Goal: Information Seeking & Learning: Learn about a topic

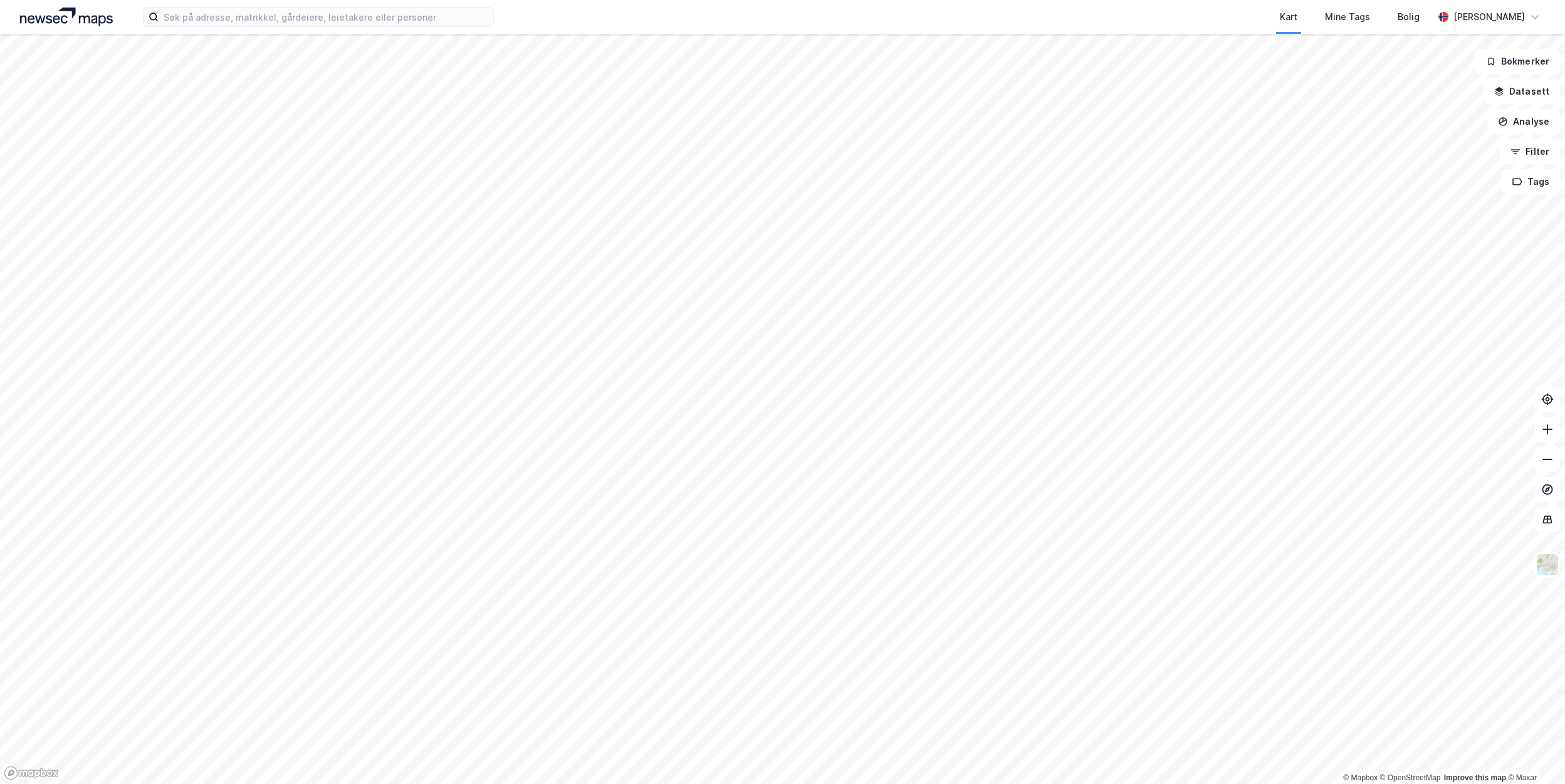
click at [219, 28] on div "Kart Mine Tags [PERSON_NAME] [PERSON_NAME]" at bounding box center [782, 17] width 1565 height 34
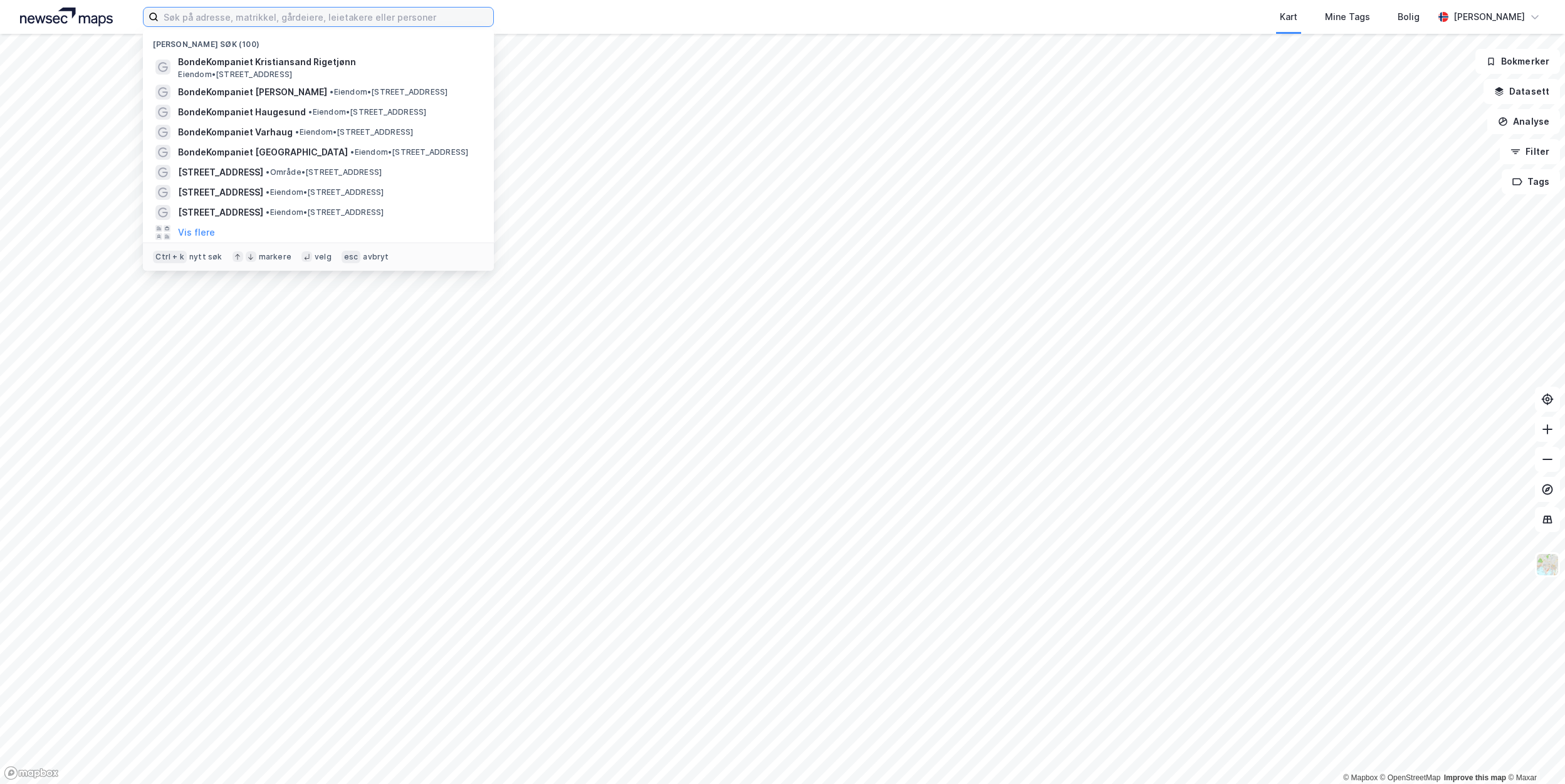
click at [220, 21] on input at bounding box center [325, 17] width 334 height 19
paste input "Felleskjøpet [GEOGRAPHIC_DATA] SA"
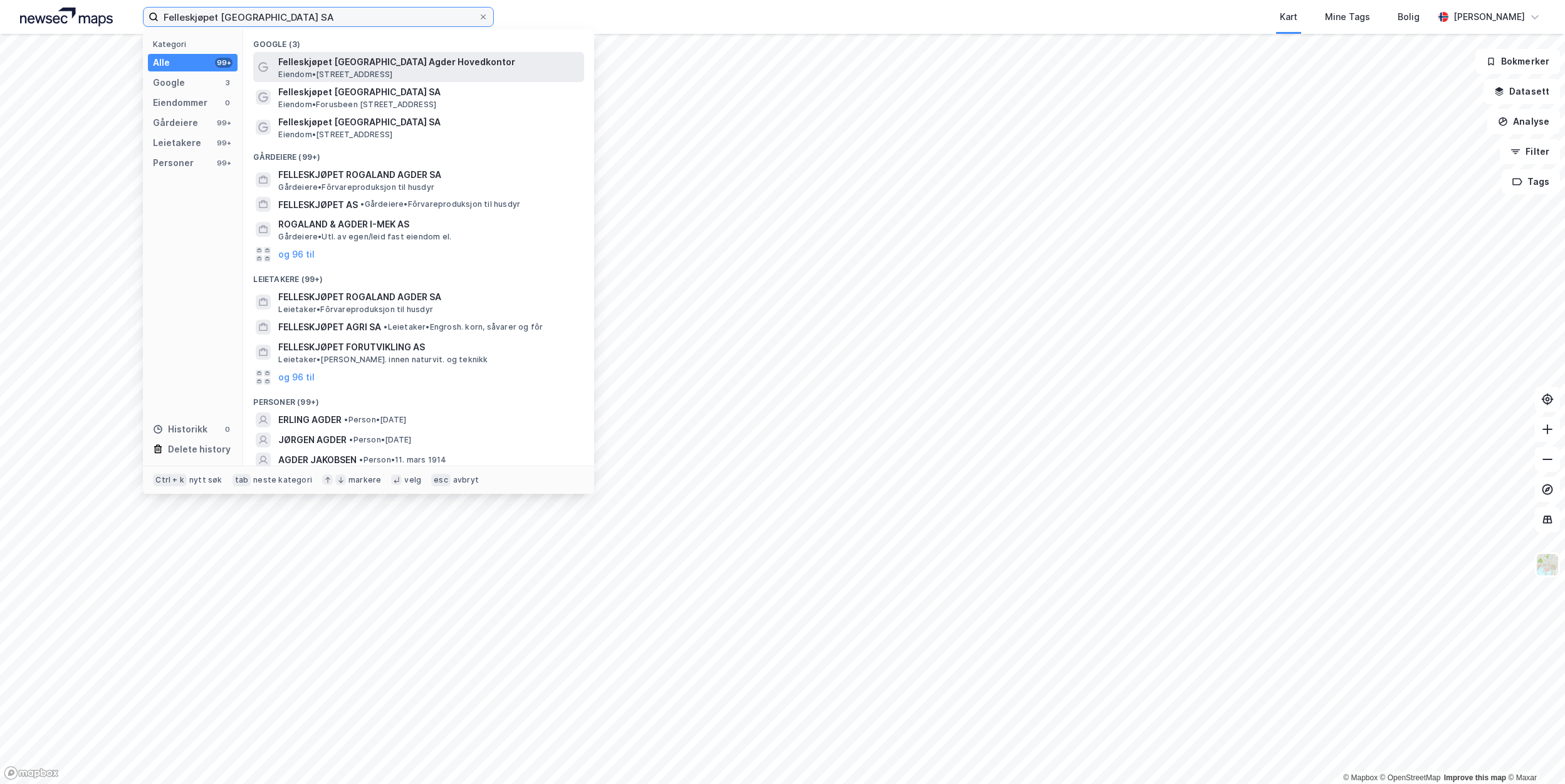
type input "Felleskjøpet [GEOGRAPHIC_DATA] SA"
click at [336, 60] on span "Felleskjøpet [GEOGRAPHIC_DATA] Agder Hovedkontor" at bounding box center [429, 61] width 301 height 15
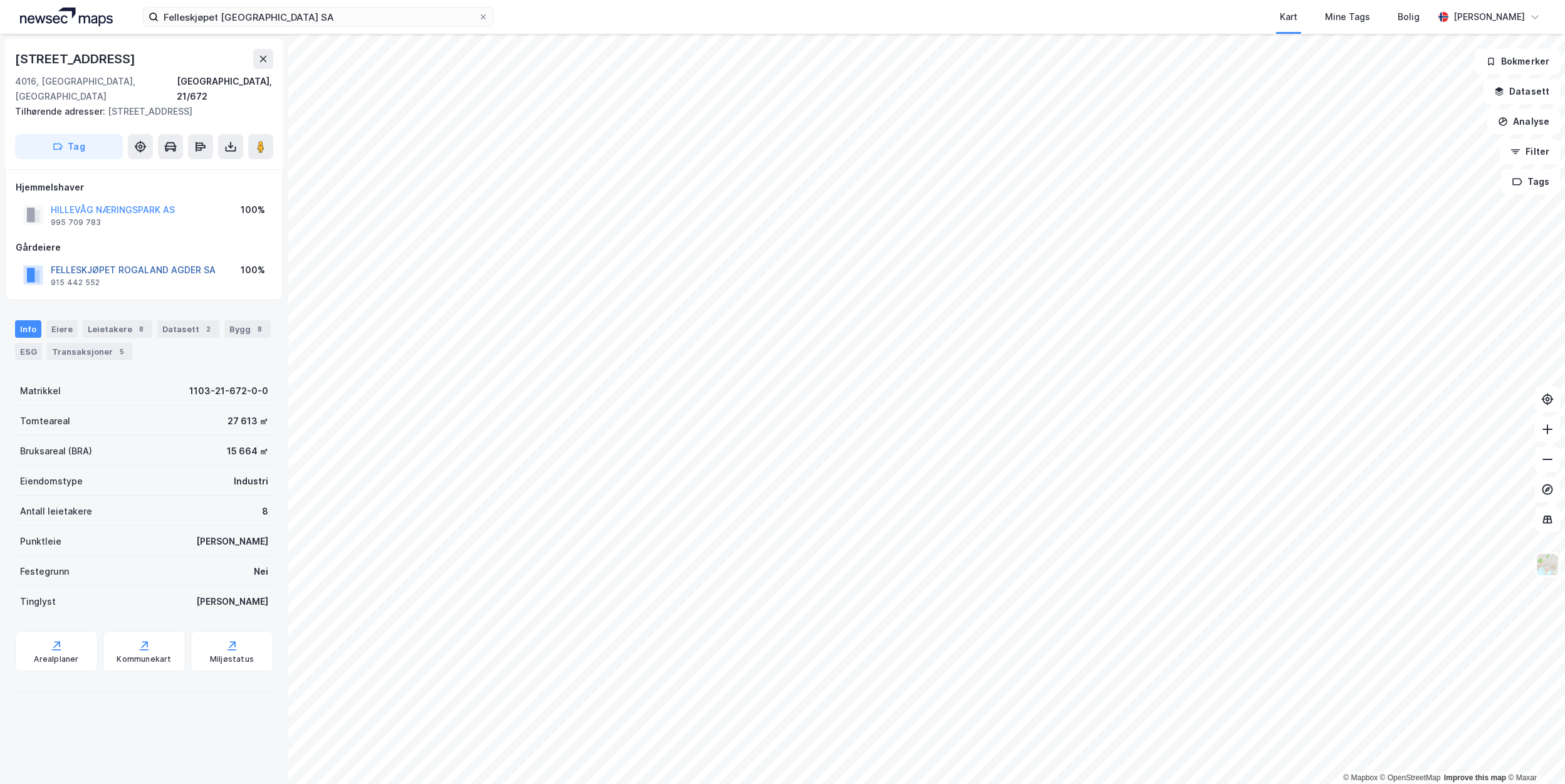
click at [0, 0] on button "FELLESKJØPET ROGALAND AGDER SA" at bounding box center [0, 0] width 0 height 0
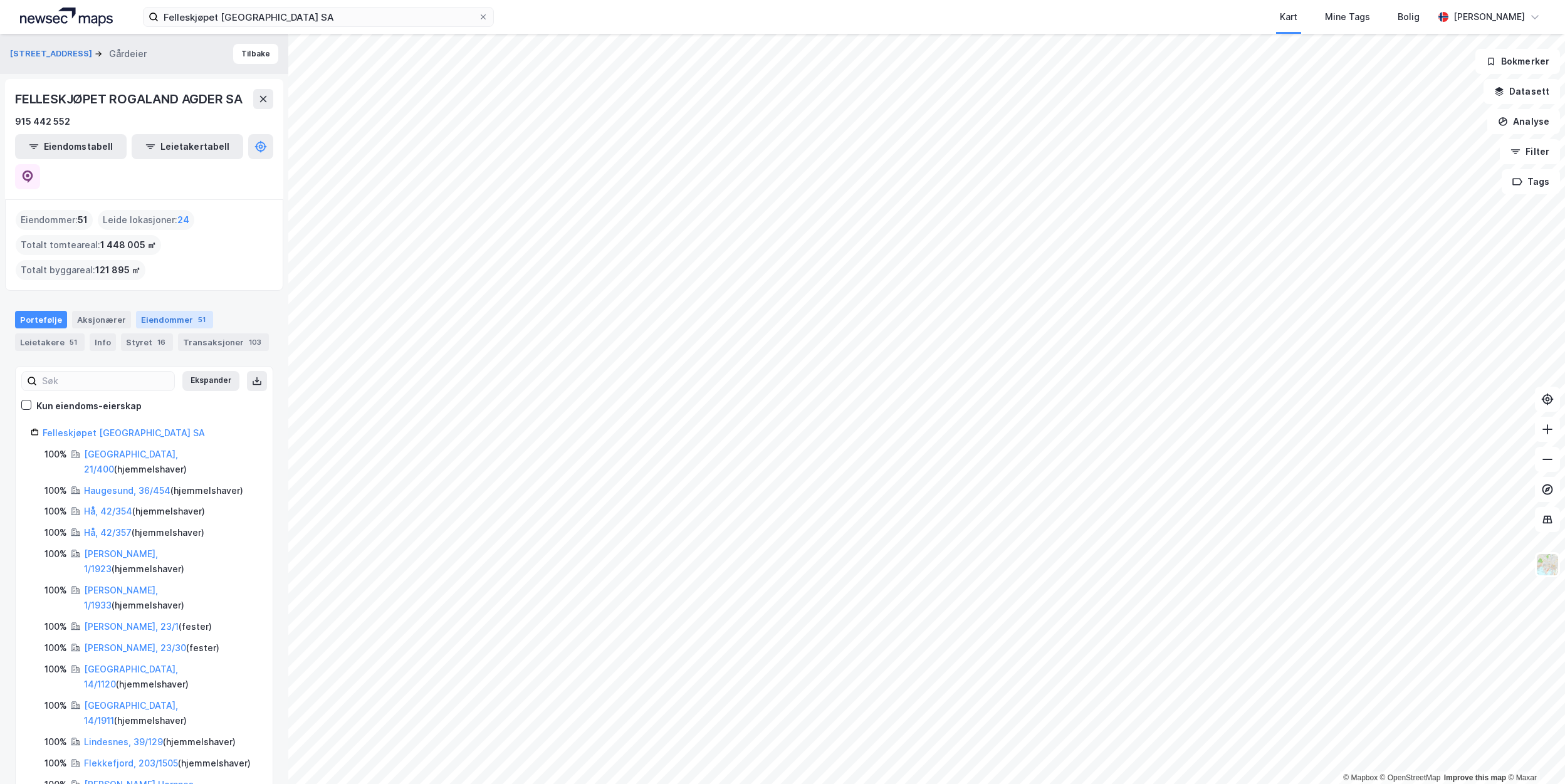
click at [158, 311] on div "Eiendommer 51" at bounding box center [174, 319] width 77 height 18
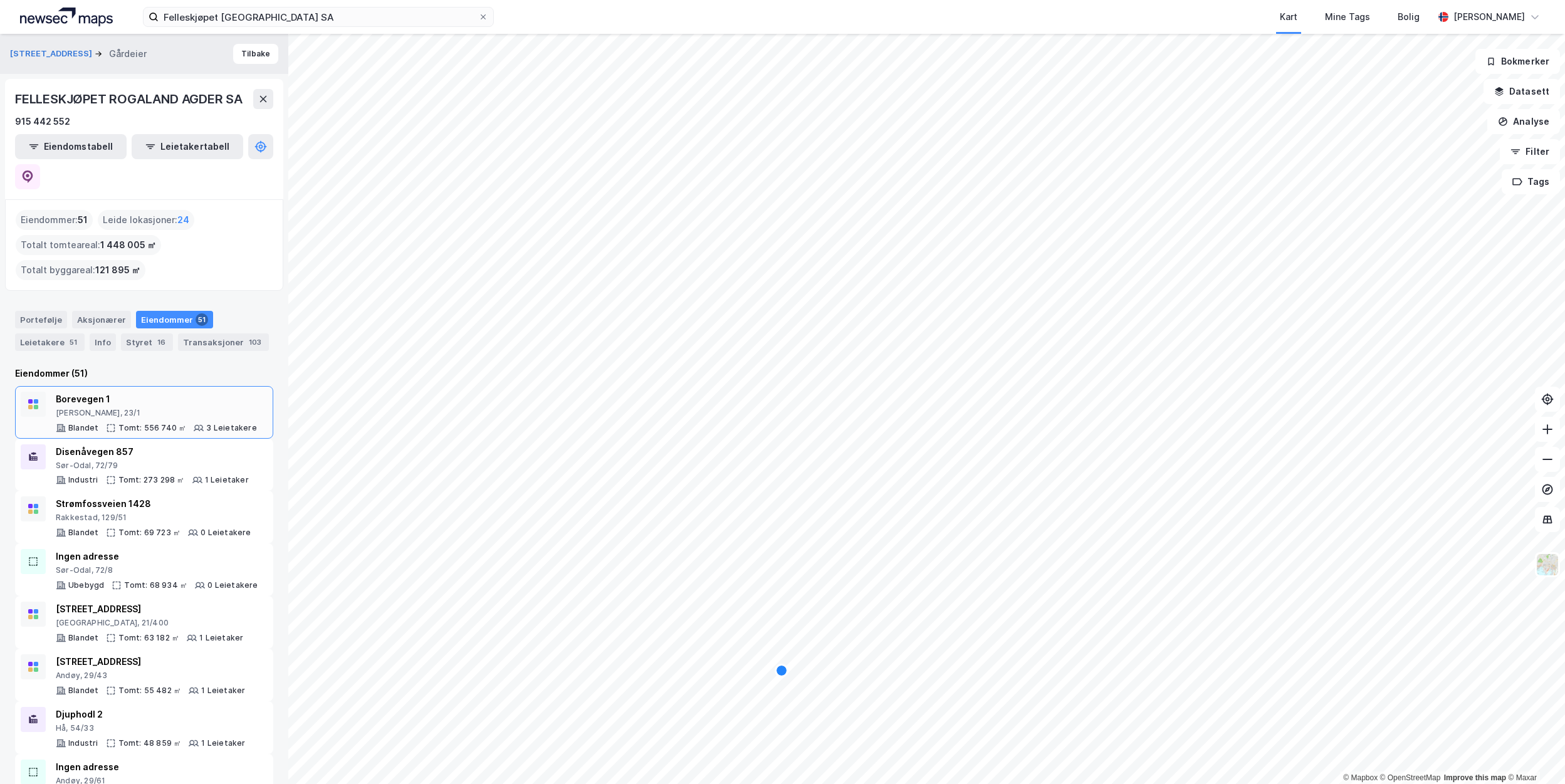
click at [164, 408] on div "[PERSON_NAME], 23/1" at bounding box center [156, 413] width 201 height 10
click at [127, 444] on div "Disenåvegen 857" at bounding box center [152, 451] width 193 height 15
click at [139, 496] on div "Strømfossveien 1428 [GEOGRAPHIC_DATA], 129/51" at bounding box center [154, 509] width 196 height 26
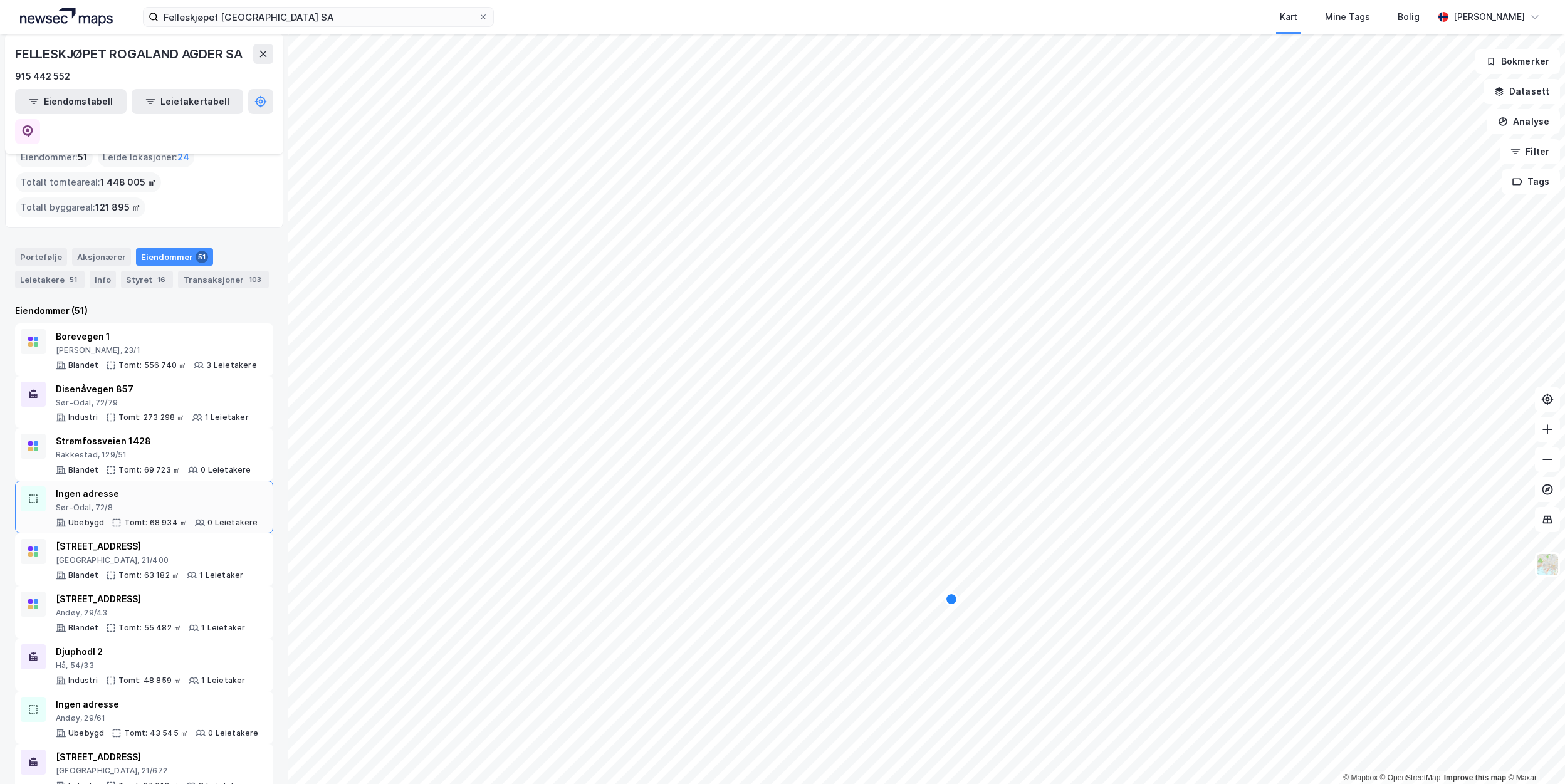
click at [142, 503] on div "Sør-Odal, 72/8" at bounding box center [157, 507] width 203 height 10
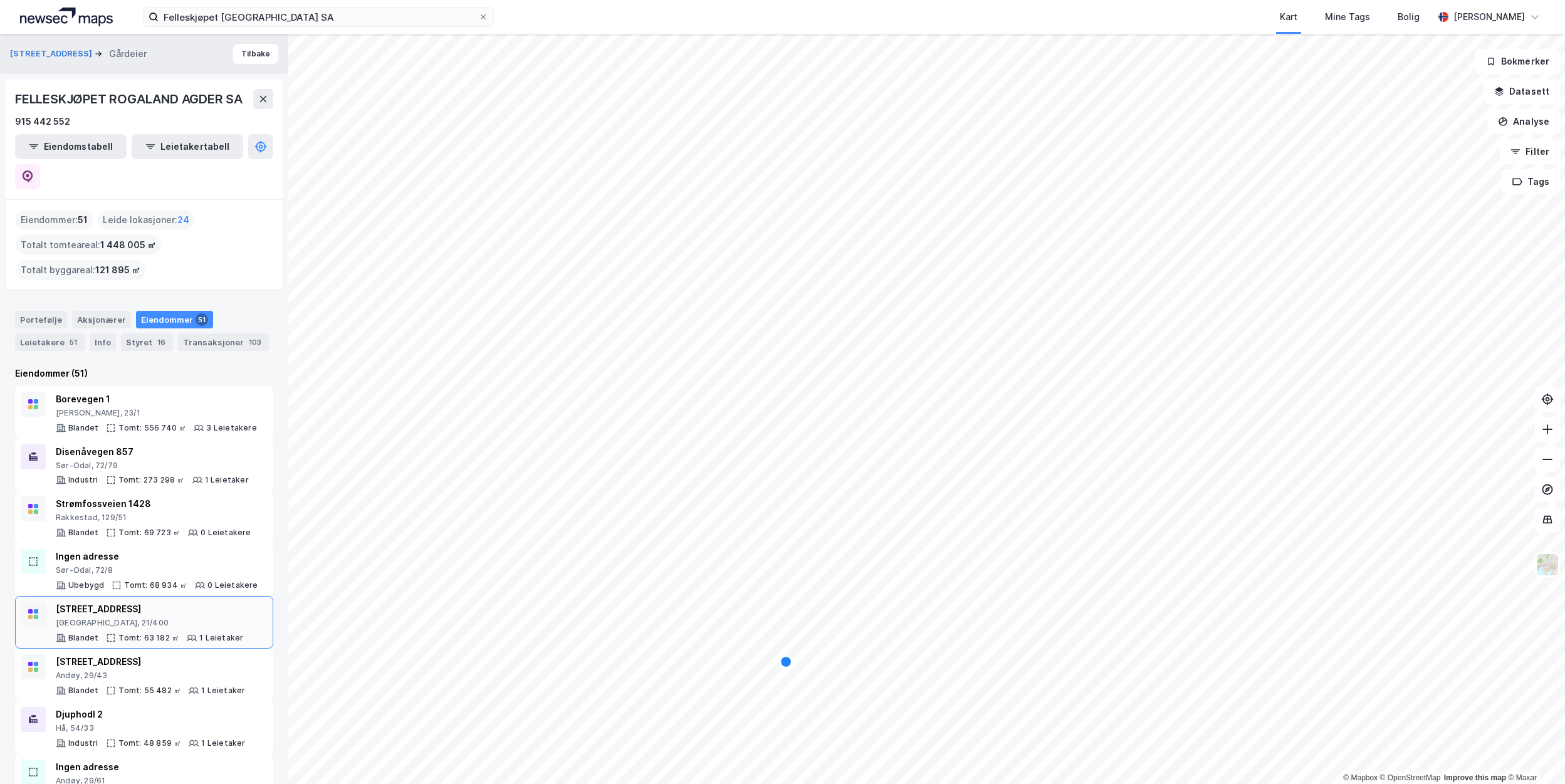
click at [162, 601] on div "[STREET_ADDRESS]" at bounding box center [150, 608] width 188 height 15
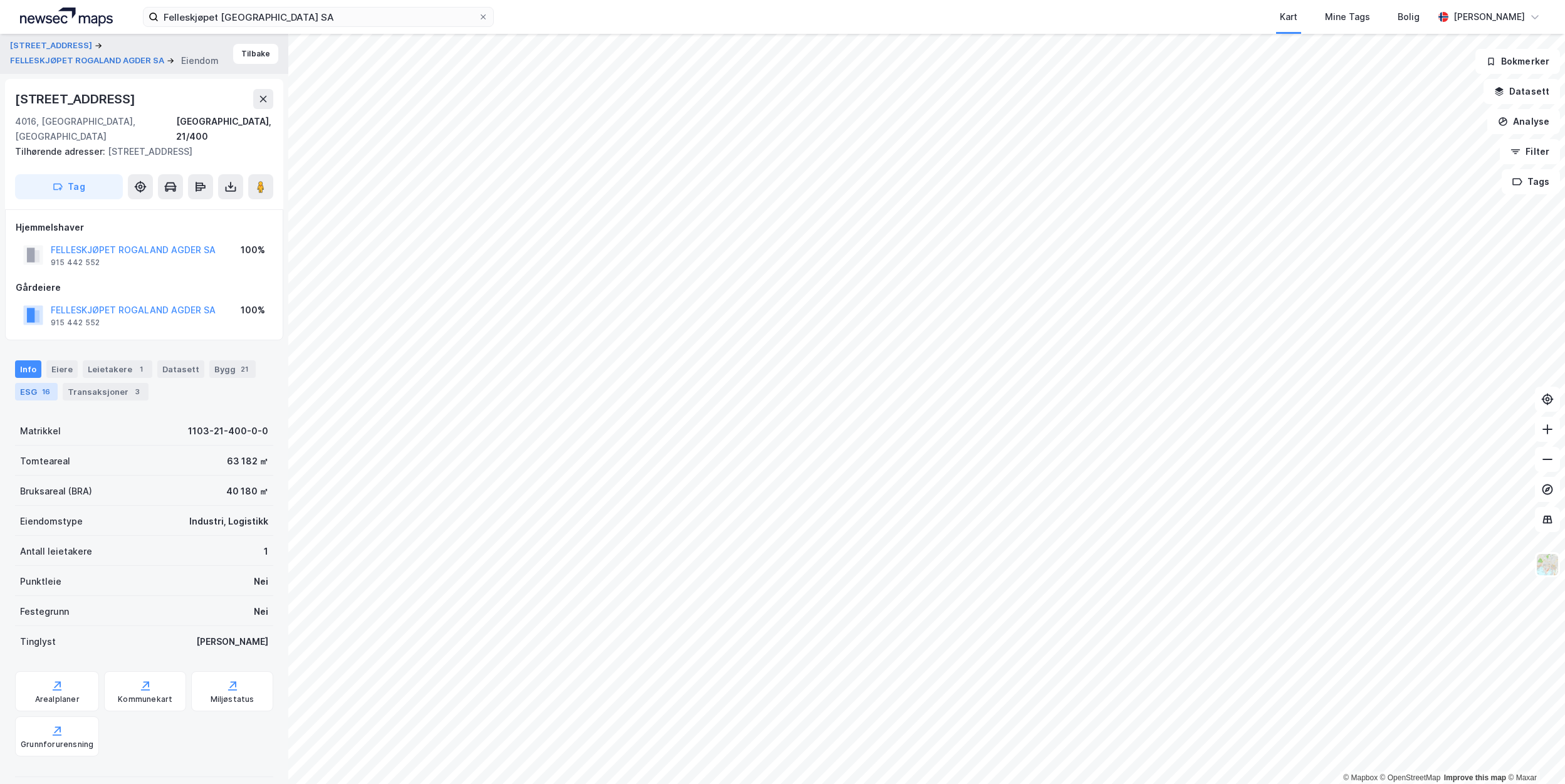
click at [41, 385] on div "16" at bounding box center [46, 392] width 13 height 12
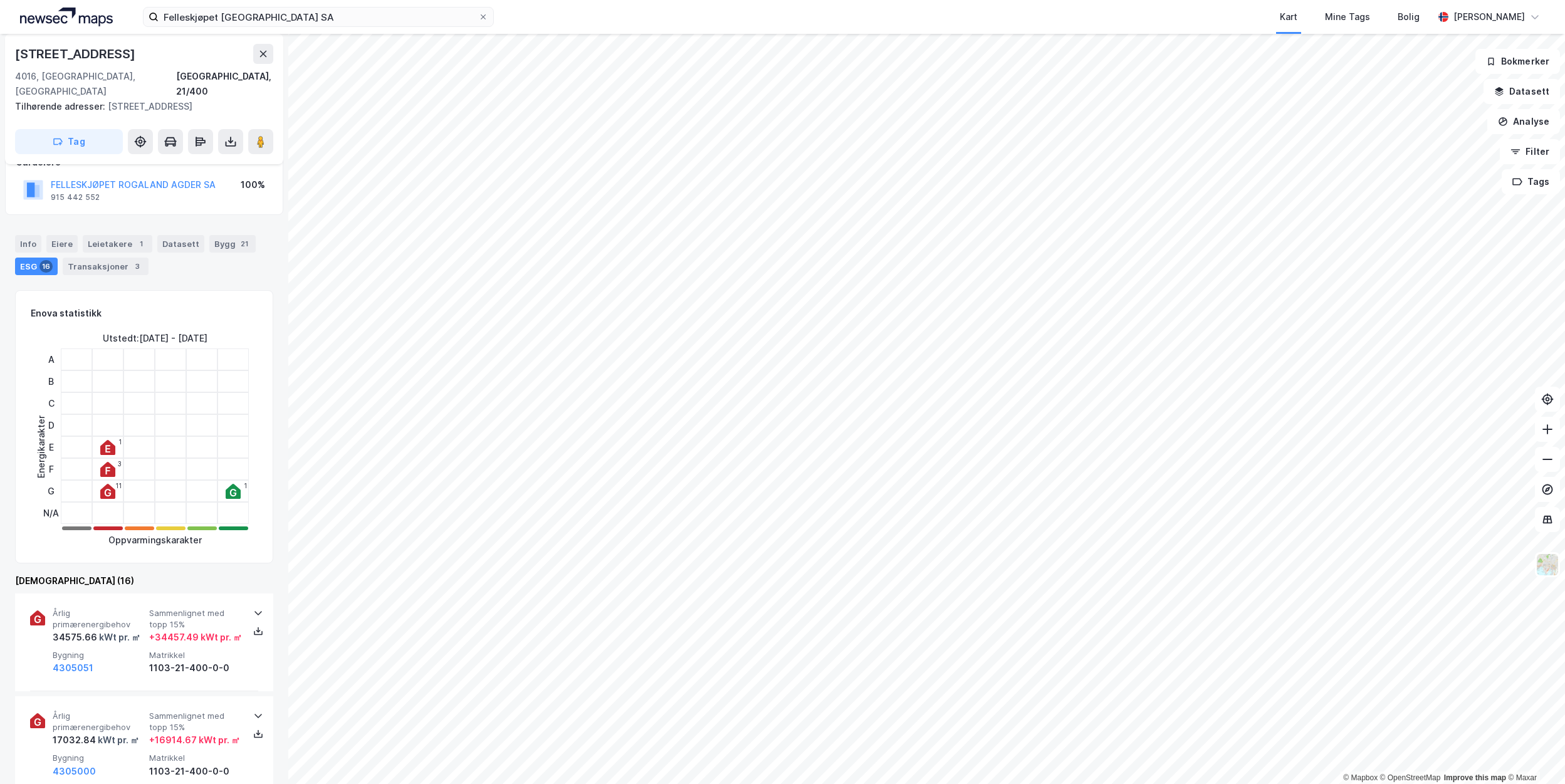
scroll to position [313, 0]
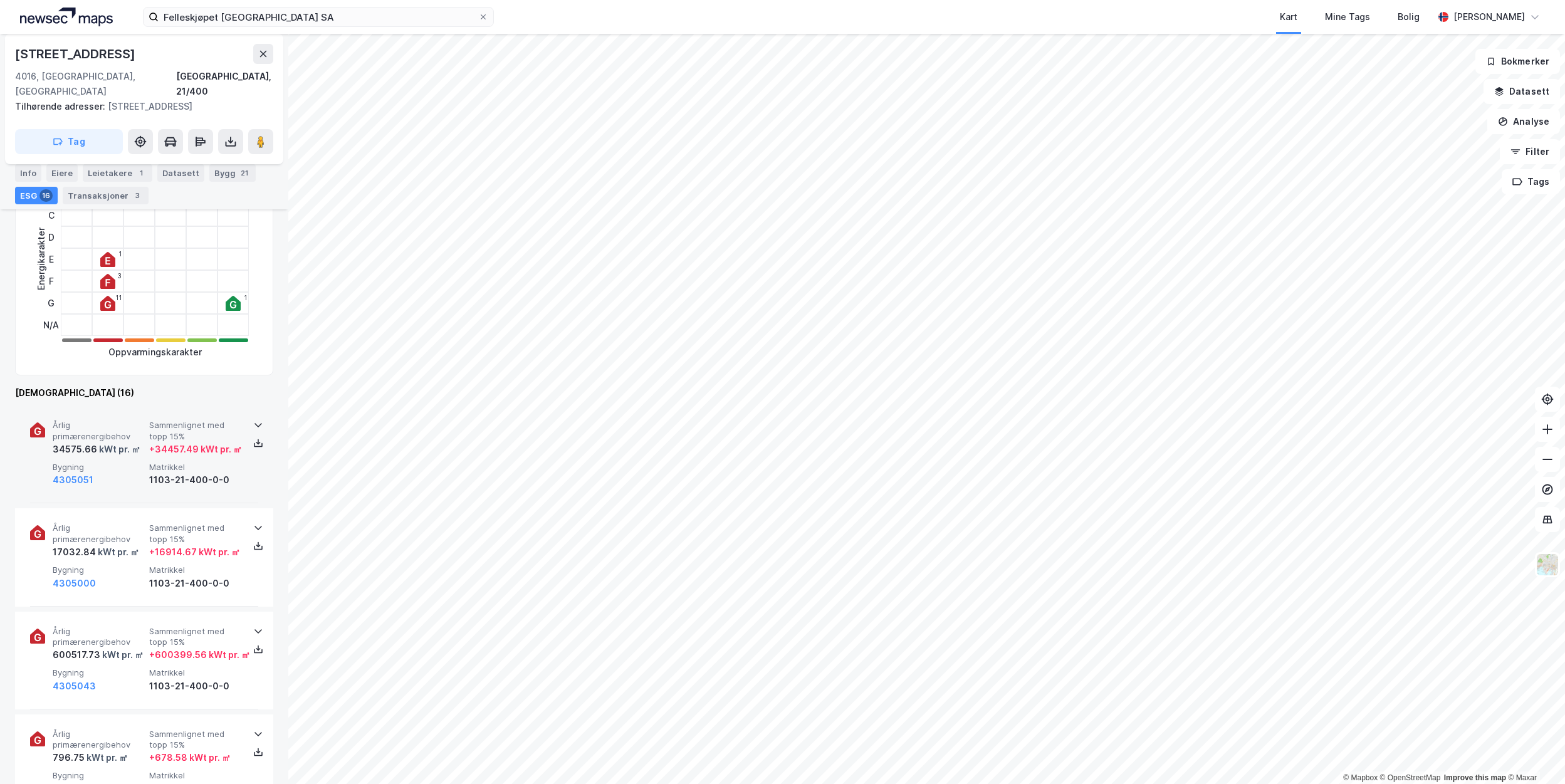
click at [166, 445] on div "Årlig primærenergibehov 34575.66 kWt pr. ㎡ Sammenlignet med [PERSON_NAME] 15% +…" at bounding box center [147, 453] width 188 height 67
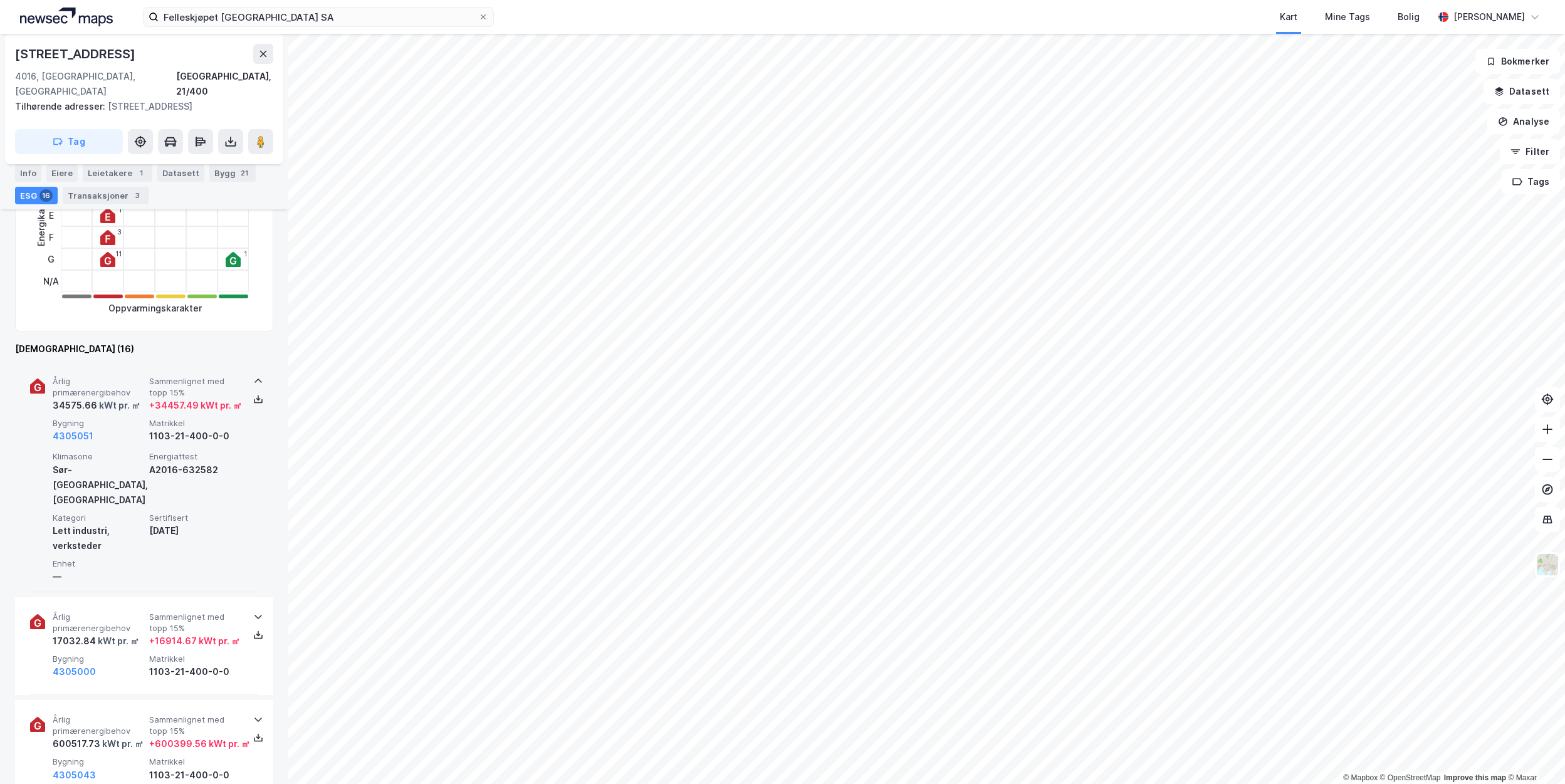
scroll to position [376, 0]
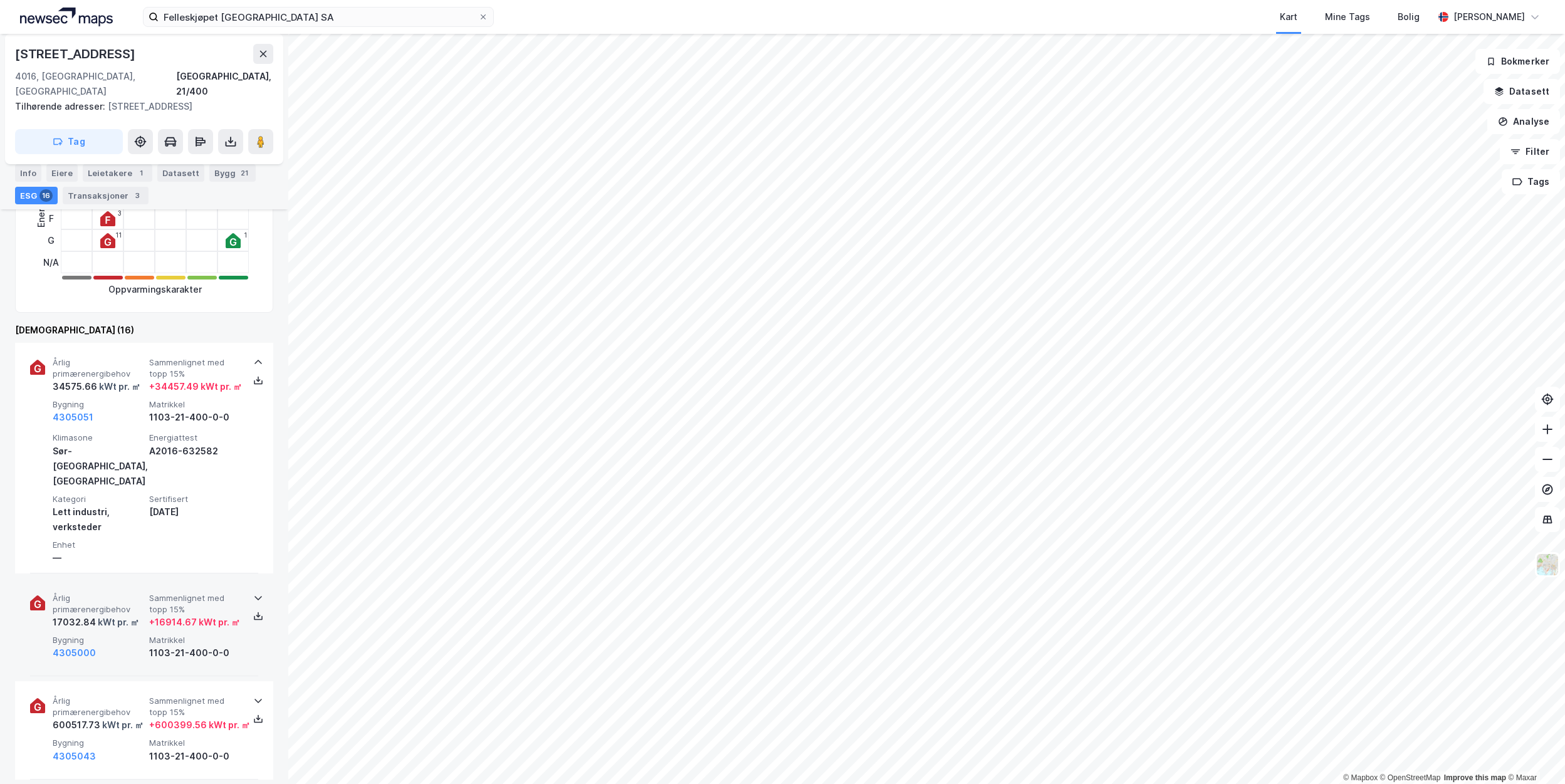
click at [148, 579] on div "Årlig primærenergibehov 17032.84 kWt pr. ㎡ Sammenlignet med [PERSON_NAME] 15% +…" at bounding box center [144, 627] width 228 height 98
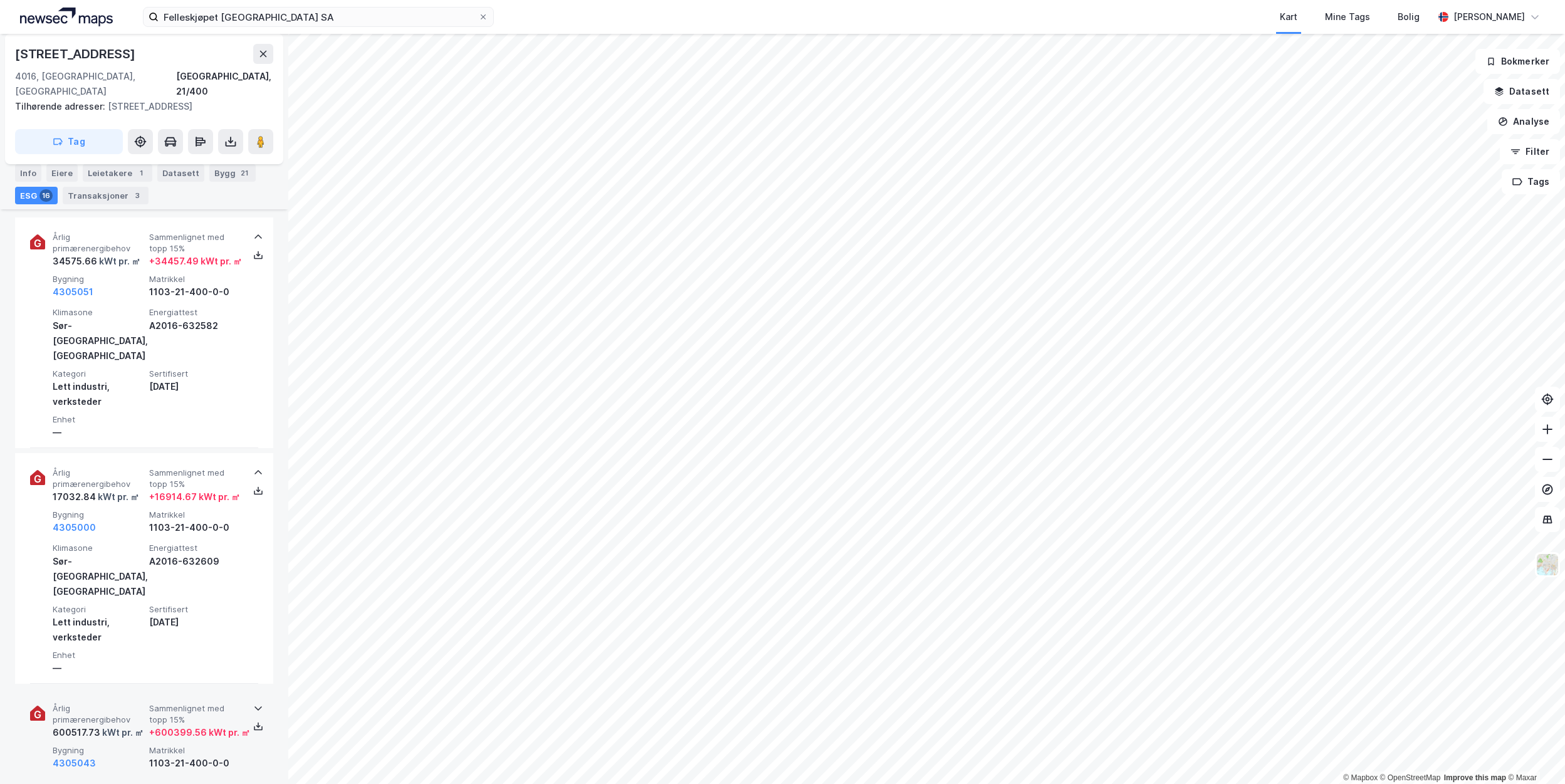
click at [199, 725] on div "+ 600399.56 kWt pr. ㎡" at bounding box center [199, 732] width 101 height 15
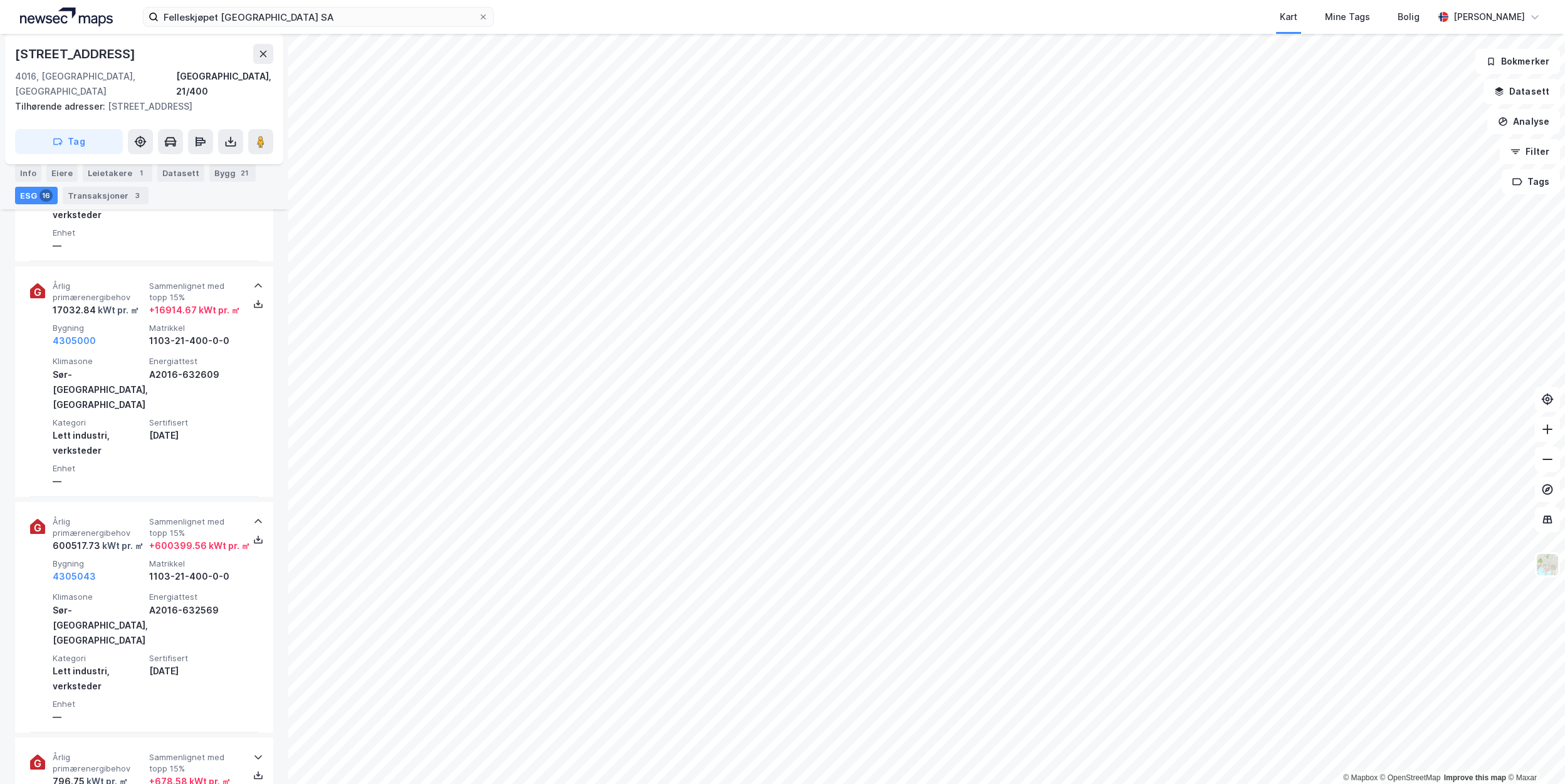
scroll to position [689, 0]
drag, startPoint x: 193, startPoint y: 667, endPoint x: 196, endPoint y: 661, distance: 6.7
click at [193, 751] on div "Sammenlignet med [PERSON_NAME] 15% + 678.58 kWt pr. ㎡" at bounding box center [195, 769] width 92 height 37
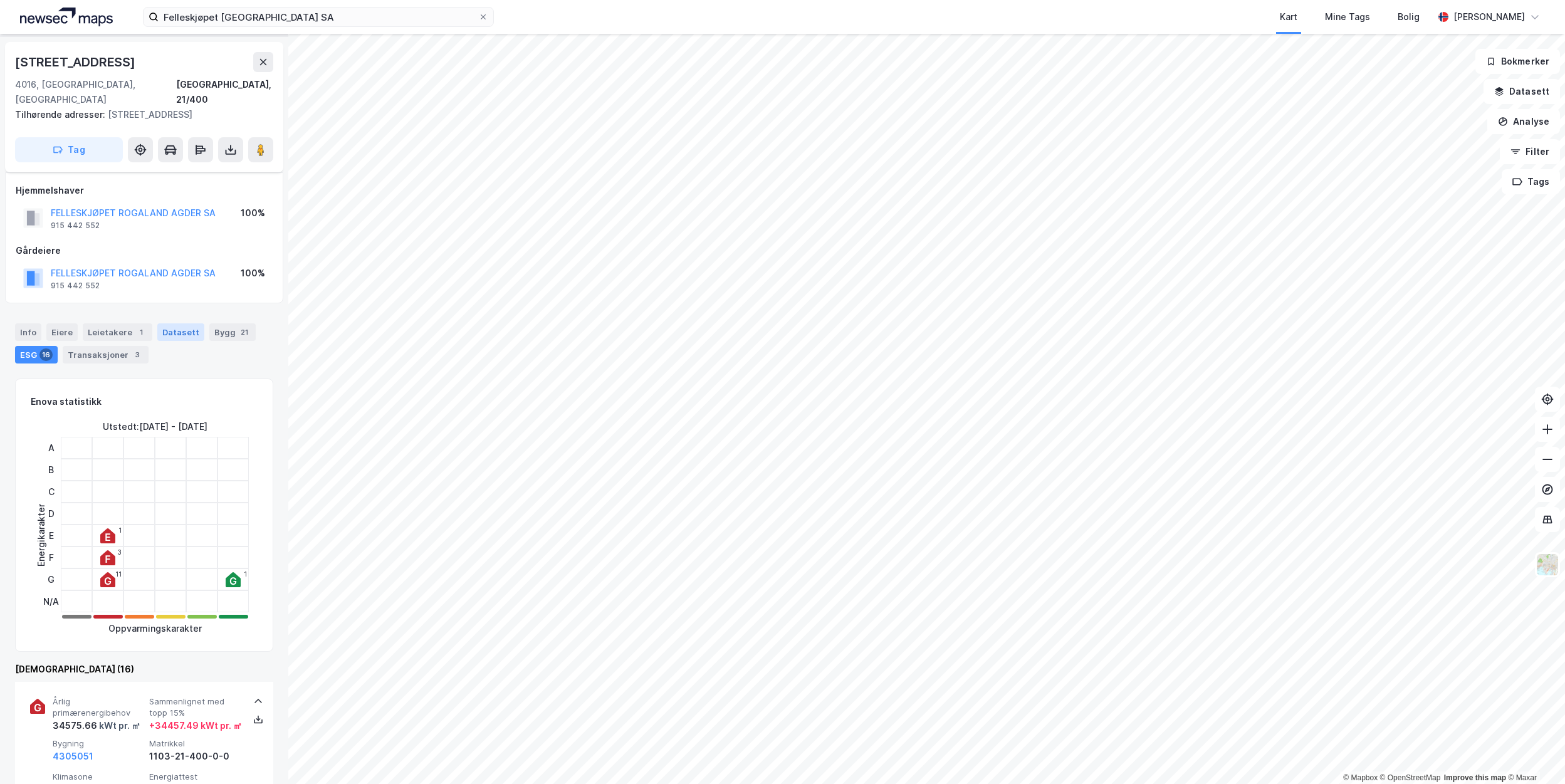
scroll to position [0, 0]
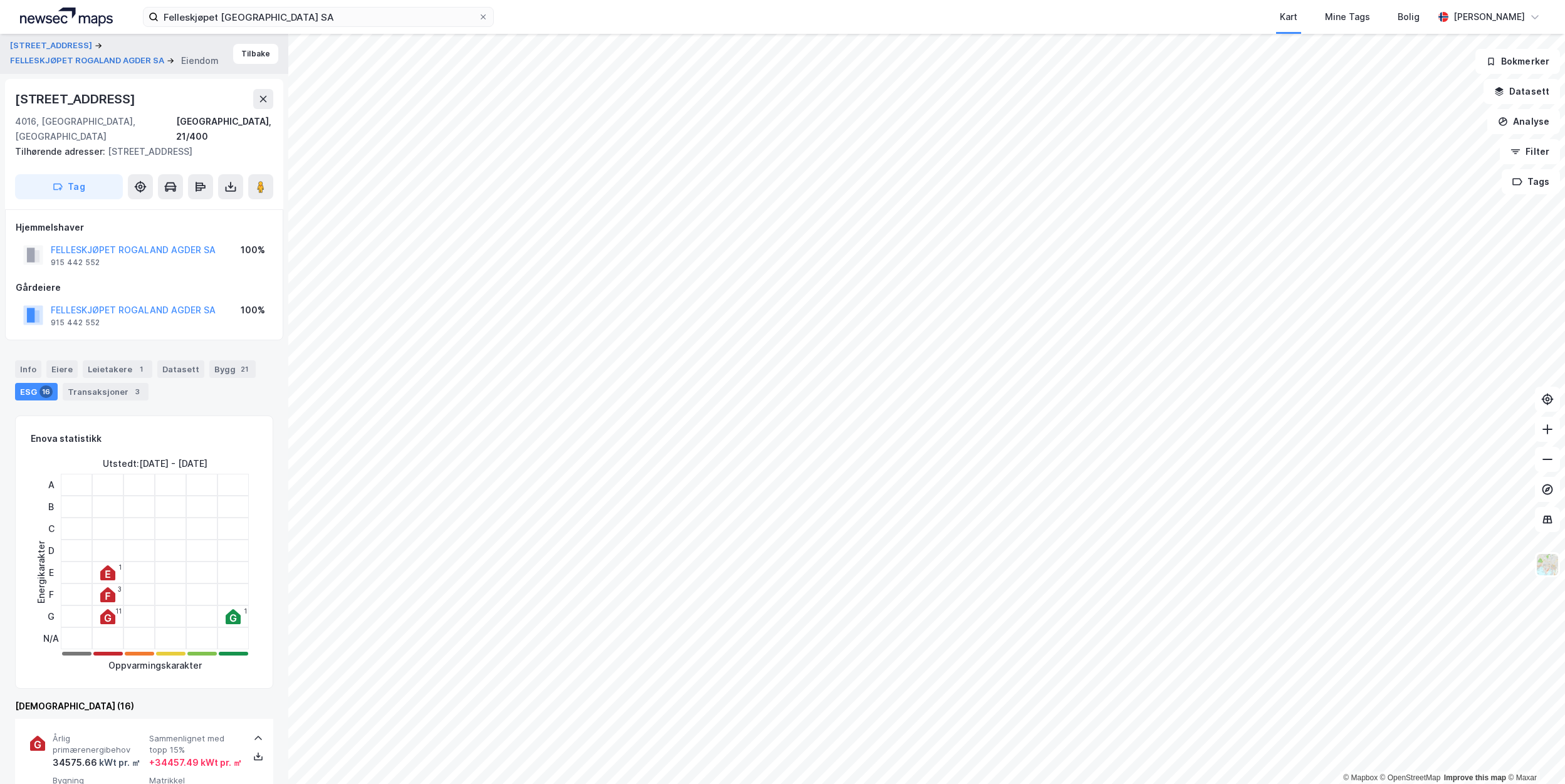
scroll to position [126, 0]
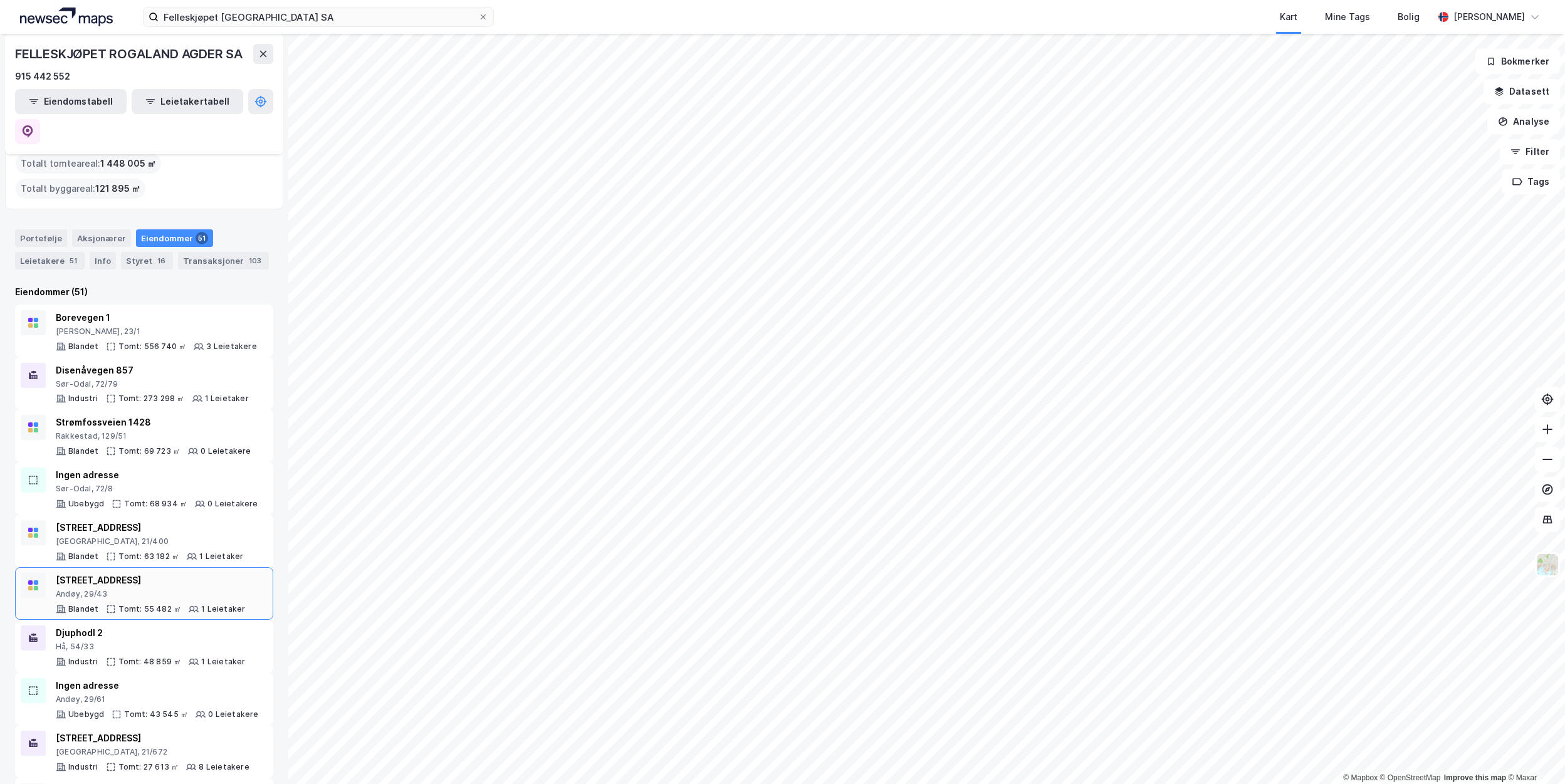
scroll to position [126, 0]
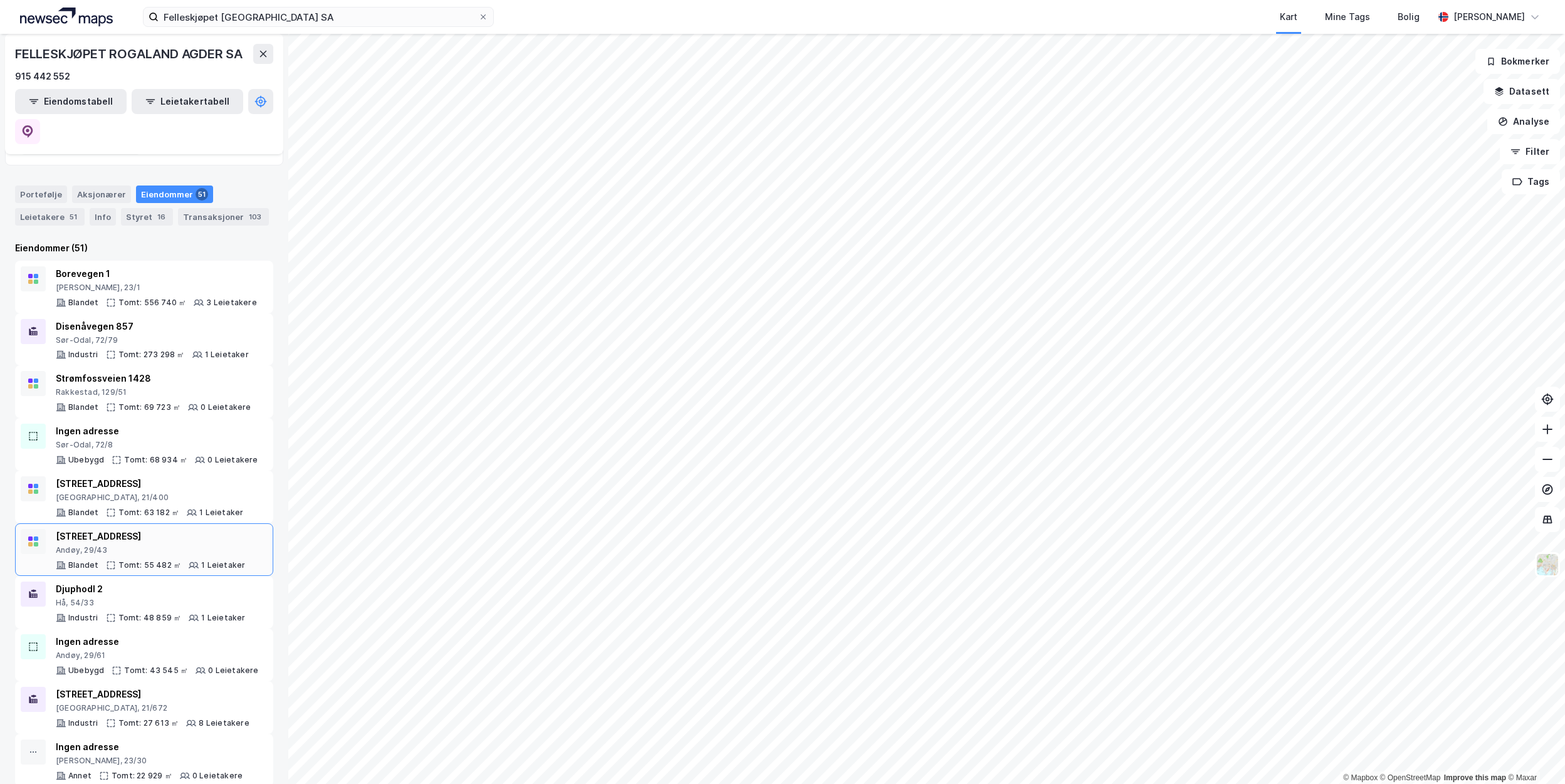
click at [214, 529] on div "[STREET_ADDRESS]" at bounding box center [151, 536] width 189 height 15
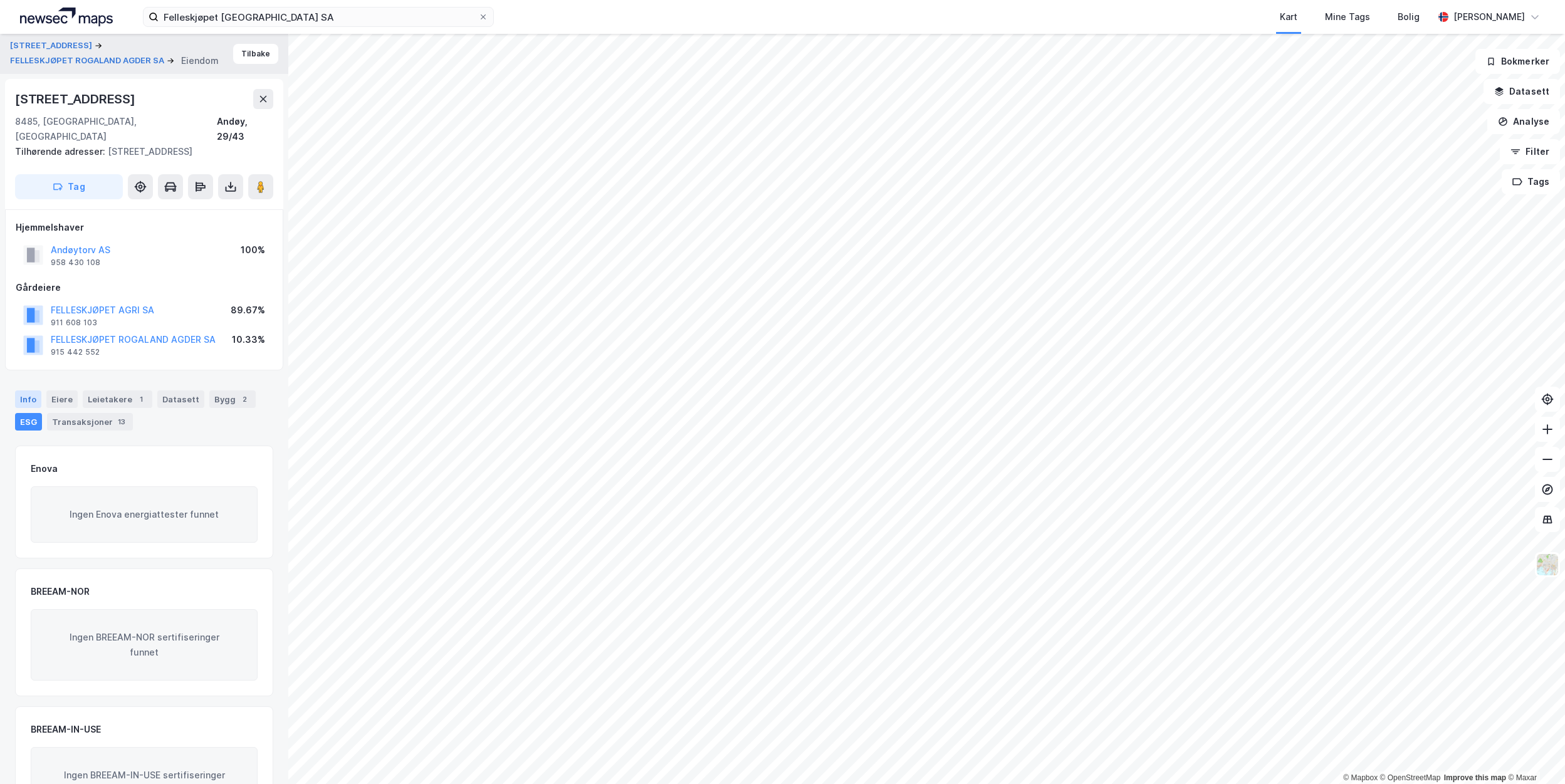
click at [21, 390] on div "Info" at bounding box center [28, 399] width 26 height 18
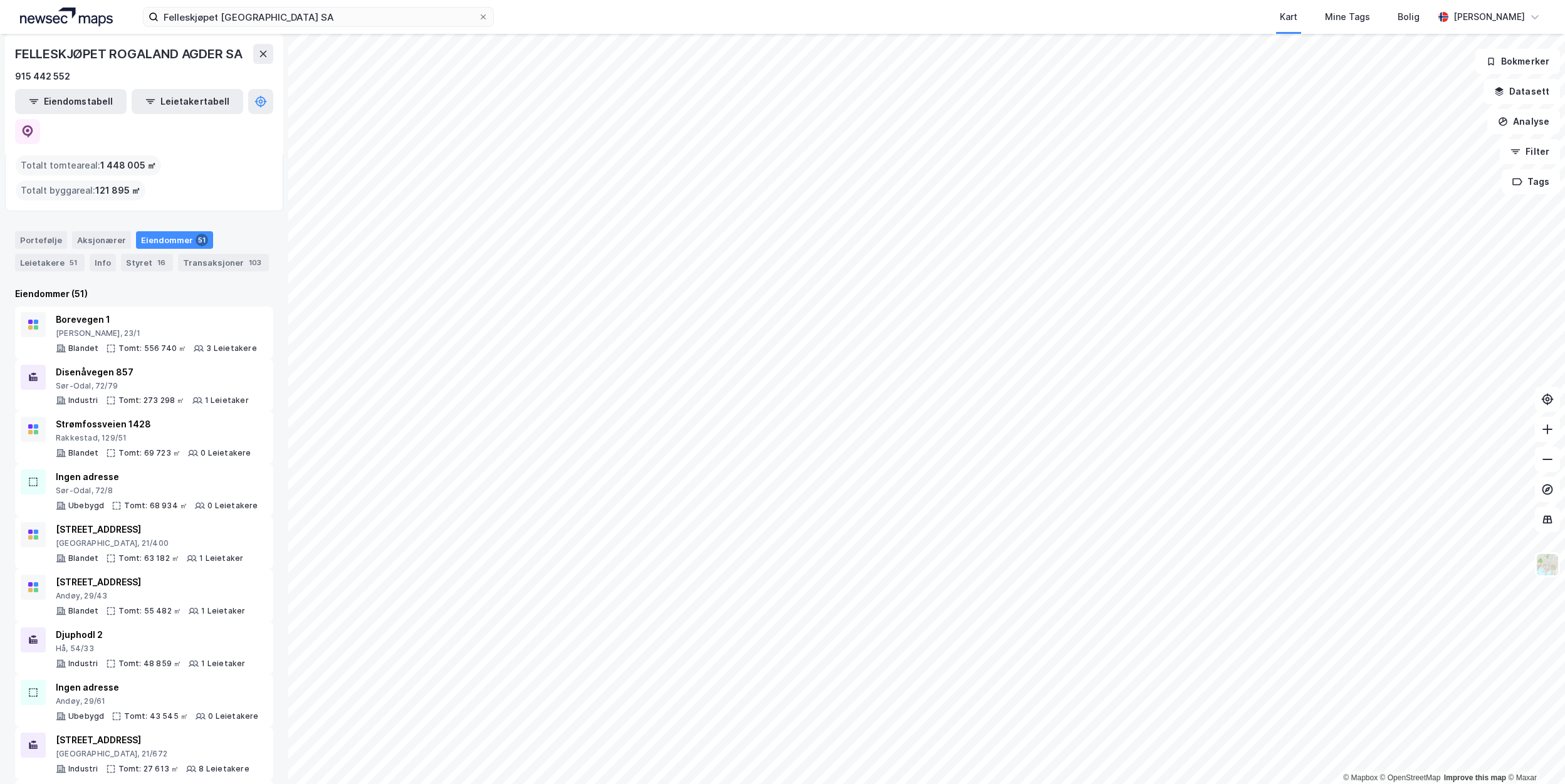
scroll to position [250, 0]
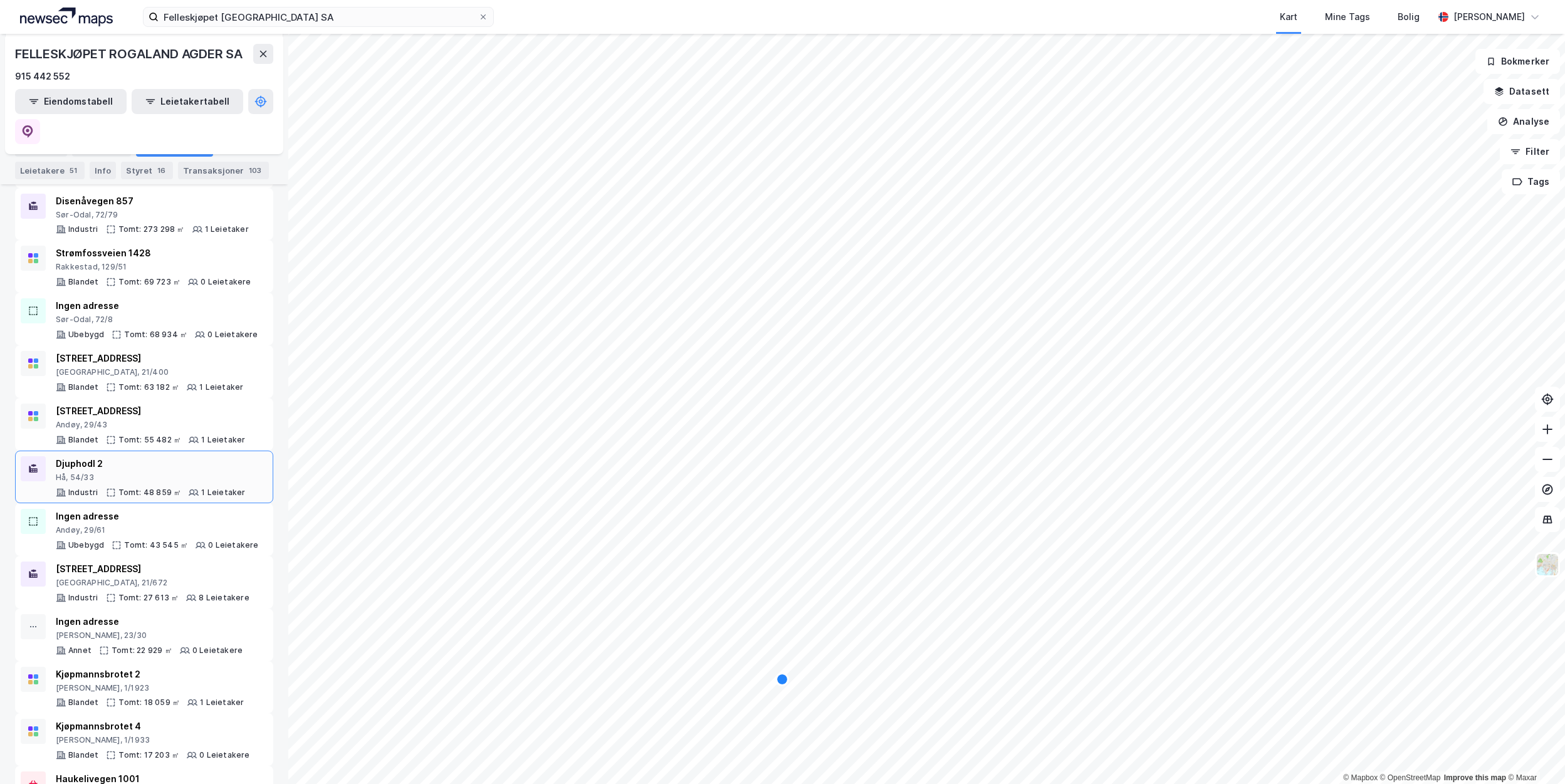
click at [136, 472] on div "Hå, 54/33" at bounding box center [151, 477] width 190 height 10
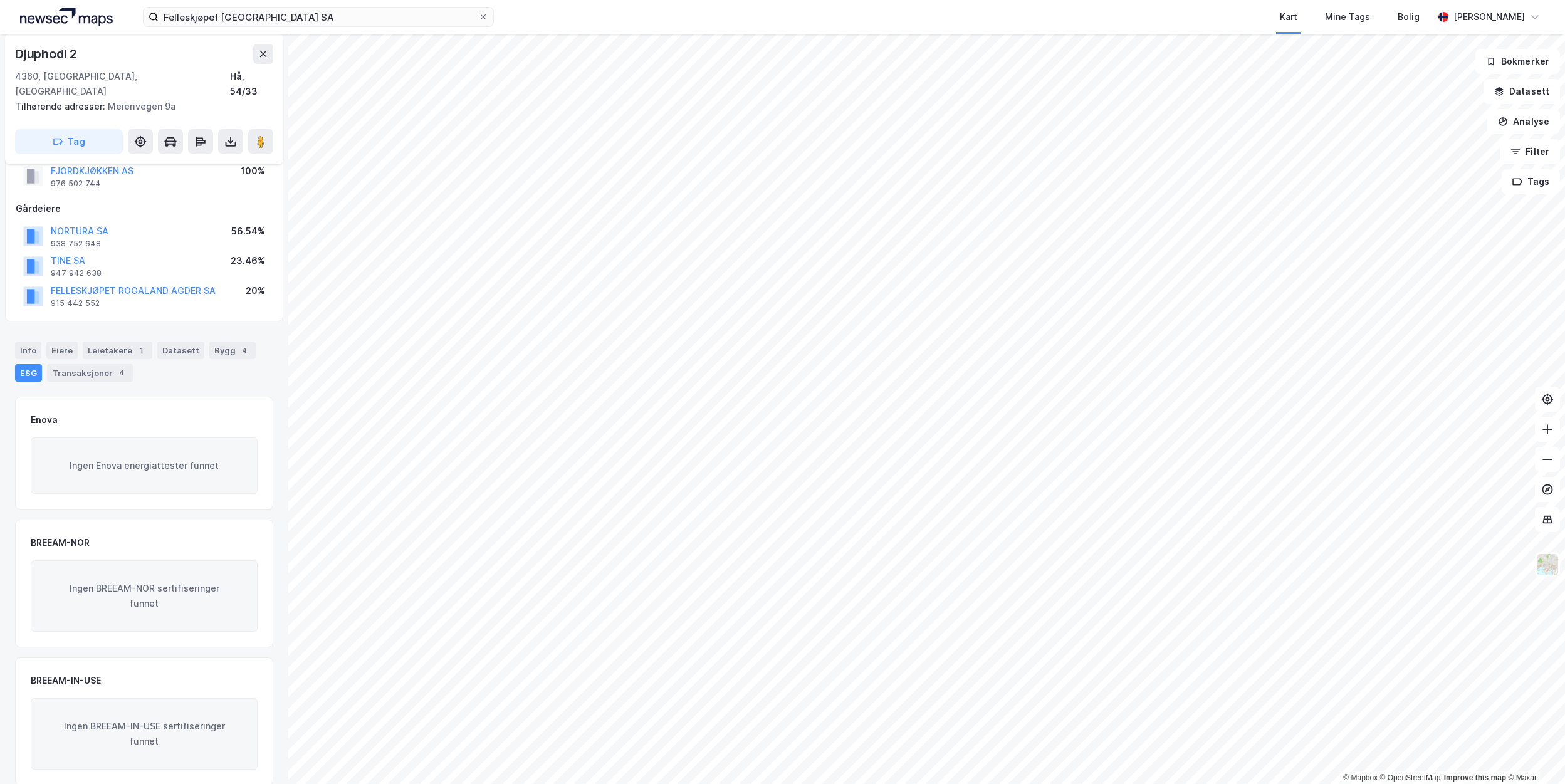
scroll to position [80, 0]
click at [105, 340] on div "Leietakere 1" at bounding box center [118, 349] width 70 height 18
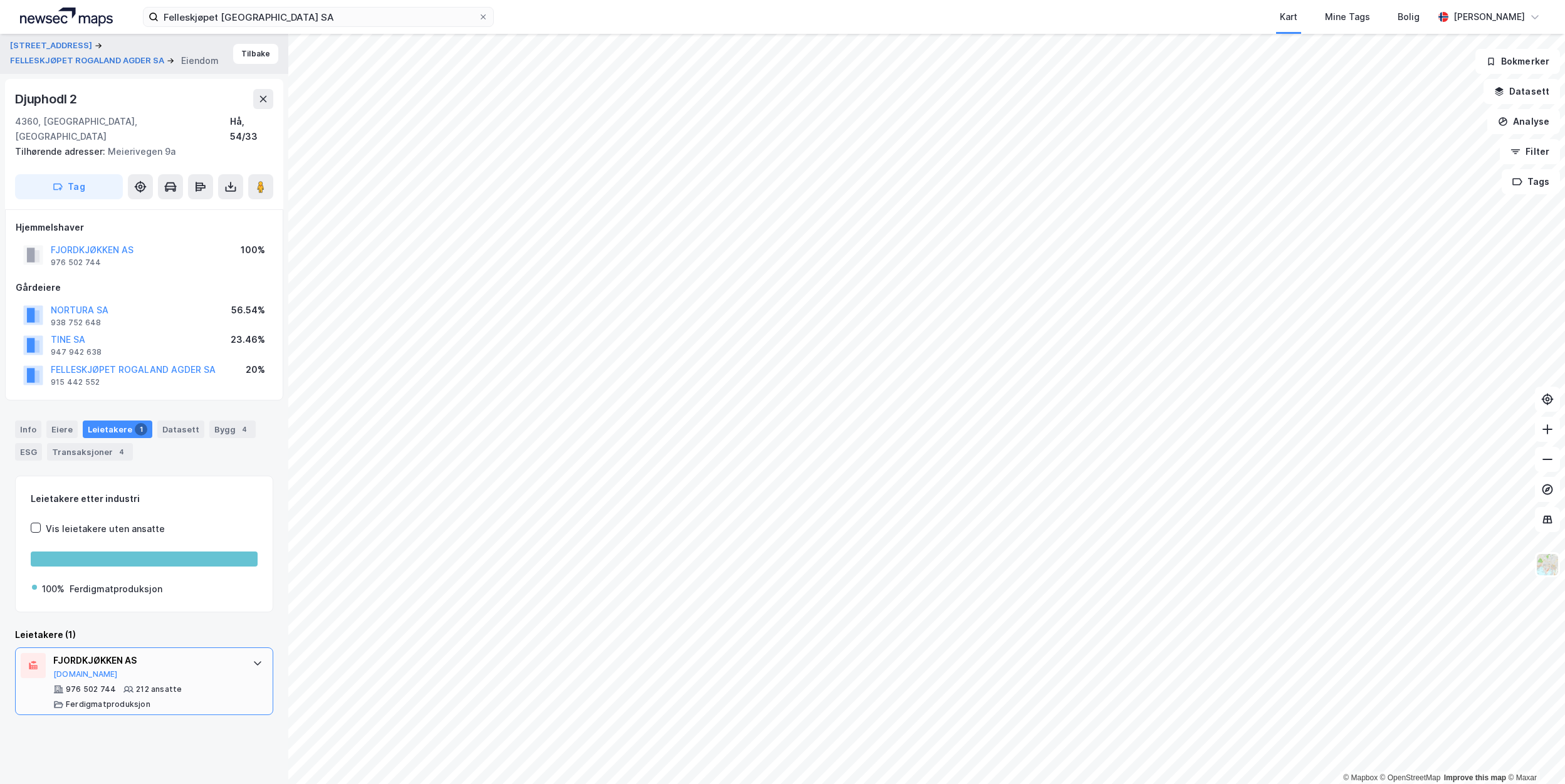
click at [116, 653] on div "FJORDKJØKKEN AS" at bounding box center [147, 660] width 187 height 15
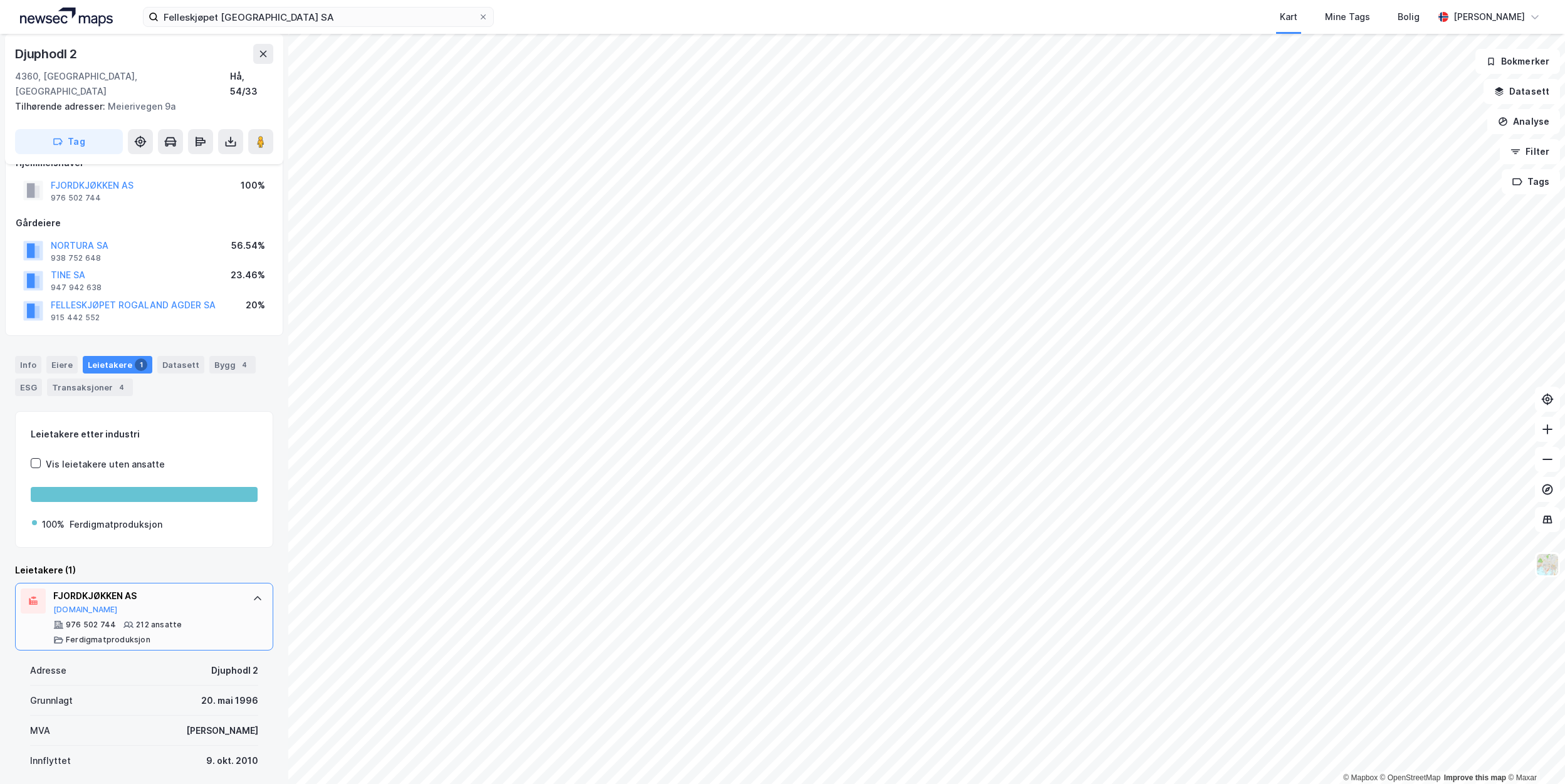
scroll to position [126, 0]
